Goal: Task Accomplishment & Management: Manage account settings

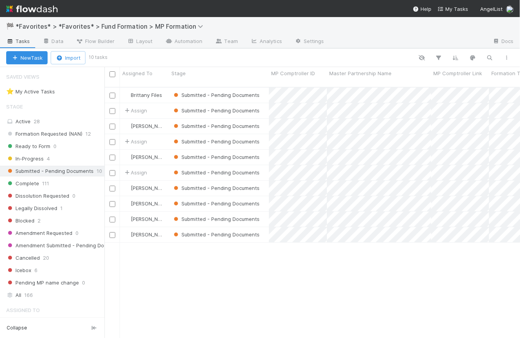
scroll to position [252, 410]
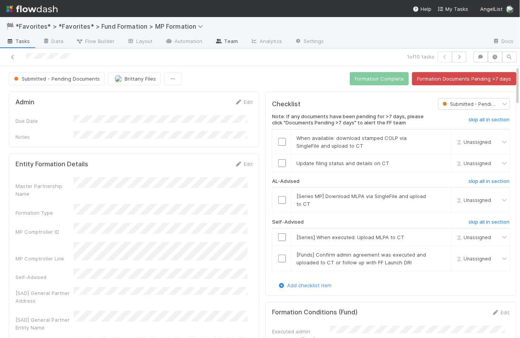
click at [228, 41] on link "Team" at bounding box center [226, 42] width 35 height 12
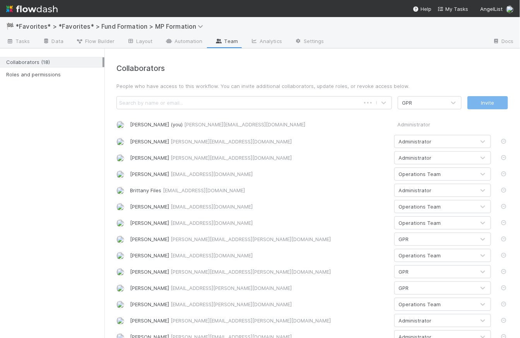
click at [154, 101] on div "Search by name or email..." at bounding box center [151, 103] width 64 height 8
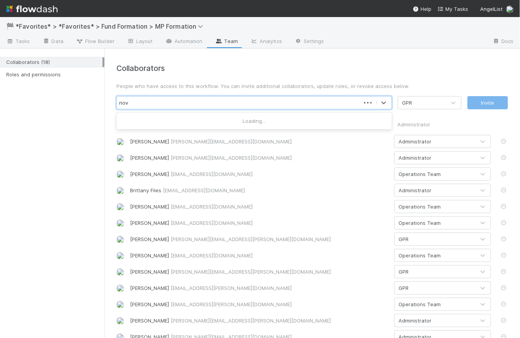
type input "novia"
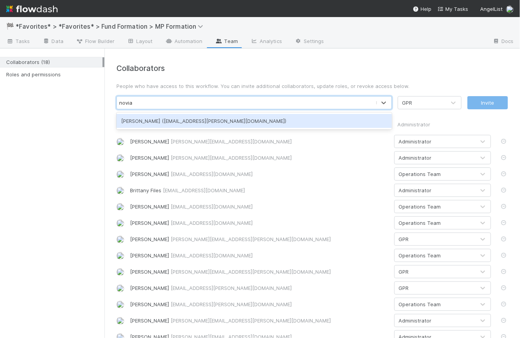
click at [209, 118] on div "Novia Bautista (novia.bautista@belltowerfunds.com)" at bounding box center [255, 121] width 276 height 14
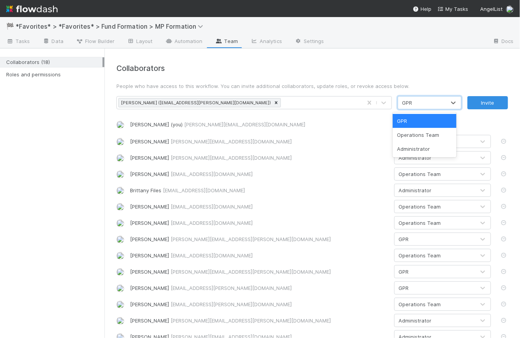
click at [422, 104] on div "GPR" at bounding box center [422, 102] width 48 height 12
click at [424, 137] on div "Operations Team" at bounding box center [425, 135] width 64 height 14
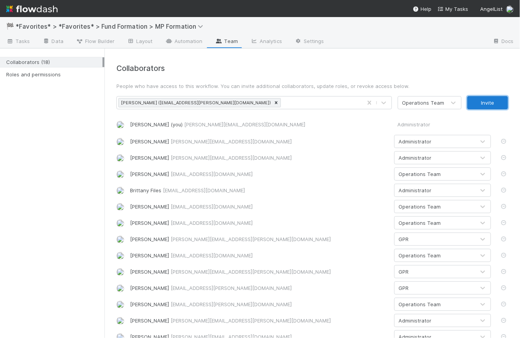
click at [488, 102] on button "Invite" at bounding box center [488, 102] width 41 height 13
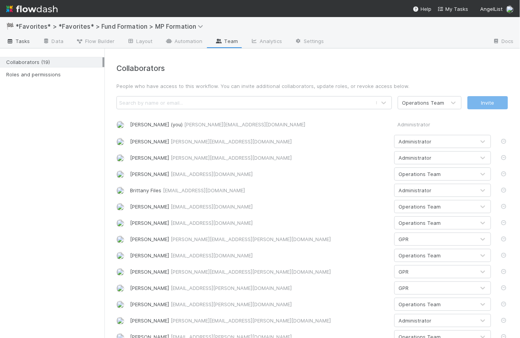
click at [23, 40] on span "Tasks" at bounding box center [18, 41] width 24 height 8
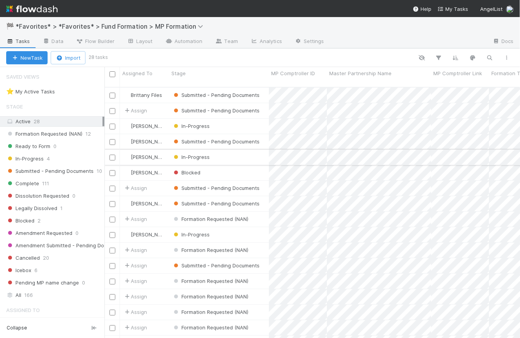
scroll to position [252, 410]
click at [57, 175] on div "Submitted - Pending Documents 10" at bounding box center [52, 171] width 105 height 10
click at [63, 168] on span "Submitted - Pending Documents" at bounding box center [49, 171] width 87 height 10
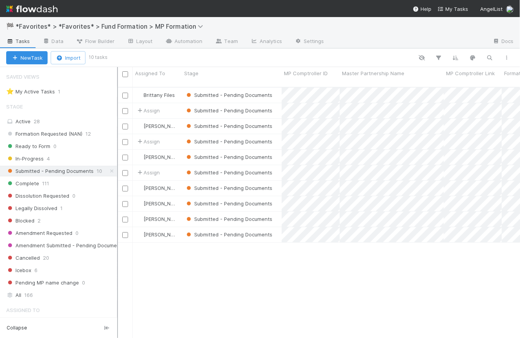
scroll to position [5, 6]
drag, startPoint x: 105, startPoint y: 75, endPoint x: 119, endPoint y: 73, distance: 15.0
click at [119, 73] on div at bounding box center [119, 202] width 1 height 271
